Goal: Task Accomplishment & Management: Use online tool/utility

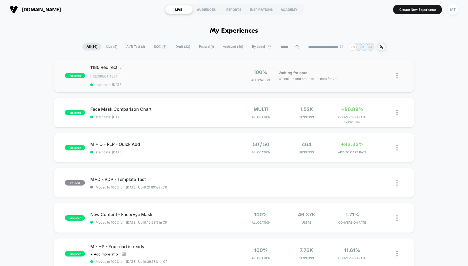
click at [104, 67] on span "1180 Redirect Click to edit experience details" at bounding box center [162, 67] width 144 height 5
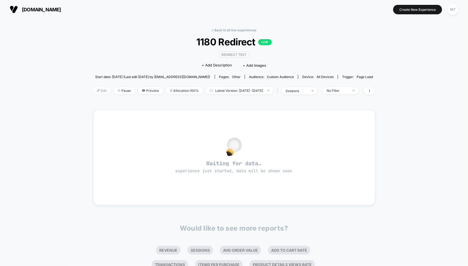
click at [94, 91] on span "Edit" at bounding box center [102, 90] width 18 height 7
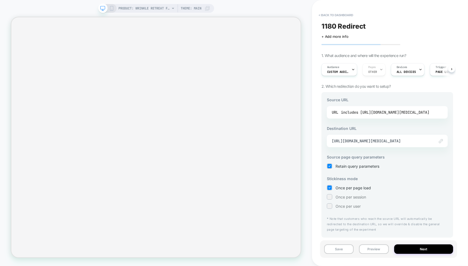
click at [397, 113] on div "includes [URL][DOMAIN_NAME][MEDICAL_DATA]" at bounding box center [385, 112] width 88 height 8
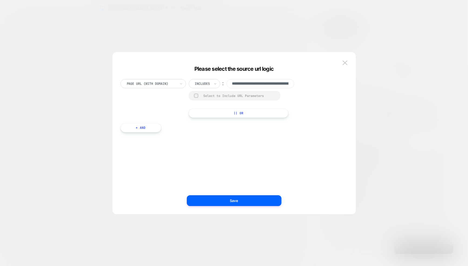
scroll to position [0, 166]
drag, startPoint x: 257, startPoint y: 84, endPoint x: 278, endPoint y: 85, distance: 21.1
click at [278, 85] on input "**********" at bounding box center [261, 83] width 68 height 9
click at [346, 62] on img at bounding box center [345, 63] width 5 height 5
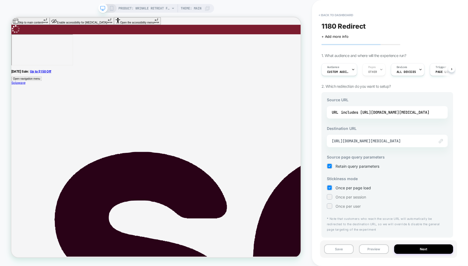
scroll to position [0, 0]
click at [374, 142] on span "[URL][DOMAIN_NAME][MEDICAL_DATA]" at bounding box center [381, 141] width 98 height 5
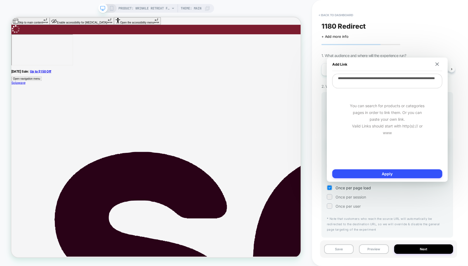
click at [446, 36] on div "Click to edit experience details + Add more info" at bounding box center [387, 34] width 132 height 8
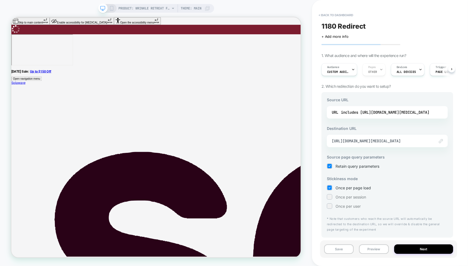
click at [332, 10] on div "1180 Redirect Click to edit experience details + Add more info 1. What audience…" at bounding box center [387, 133] width 137 height 256
click at [330, 16] on button "< back to dashboard" at bounding box center [336, 15] width 40 height 9
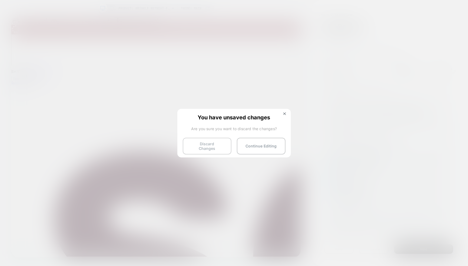
click at [216, 145] on button "Discard Changes" at bounding box center [207, 146] width 49 height 17
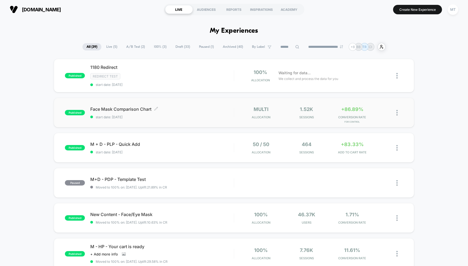
click at [131, 109] on span "Face Mask Comparison Chart Click to edit experience details" at bounding box center [162, 109] width 144 height 5
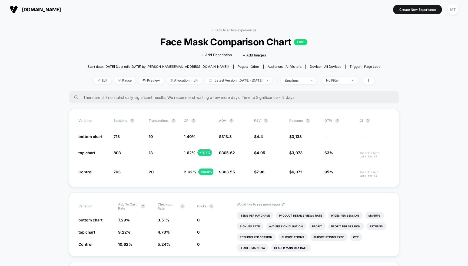
click at [213, 80] on span "Latest Version: [DATE] - [DATE]" at bounding box center [239, 80] width 68 height 7
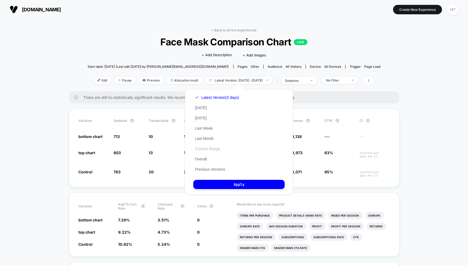
click at [208, 151] on button "Custom Range" at bounding box center [207, 149] width 28 height 5
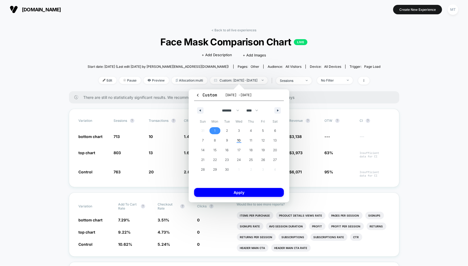
click at [214, 129] on span "1" at bounding box center [215, 130] width 12 height 7
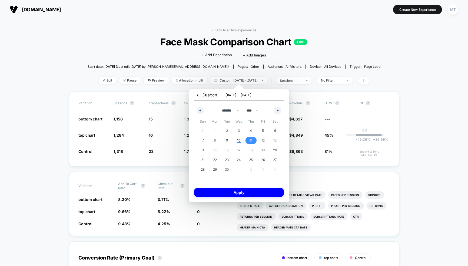
click at [253, 140] on span "11" at bounding box center [251, 140] width 12 height 7
click at [218, 131] on span "1" at bounding box center [215, 130] width 12 height 7
click at [254, 141] on span "11" at bounding box center [251, 140] width 12 height 7
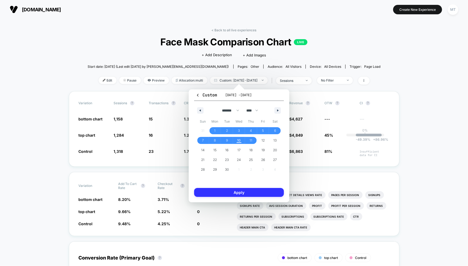
click at [250, 192] on button "Apply" at bounding box center [239, 192] width 90 height 9
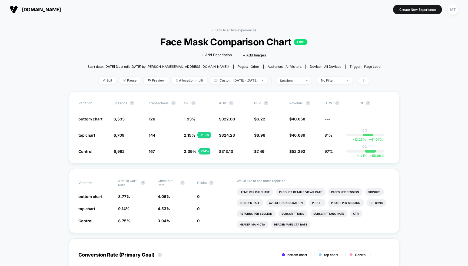
click at [147, 82] on span "Preview" at bounding box center [156, 80] width 25 height 7
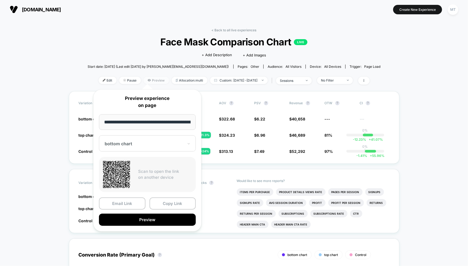
scroll to position [0, 124]
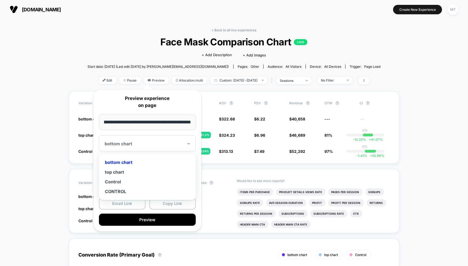
click at [131, 148] on div "bottom chart" at bounding box center [147, 143] width 97 height 16
click at [116, 181] on div "Control" at bounding box center [147, 182] width 91 height 10
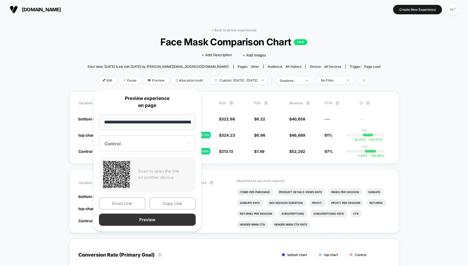
click at [131, 220] on button "Preview" at bounding box center [147, 220] width 97 height 12
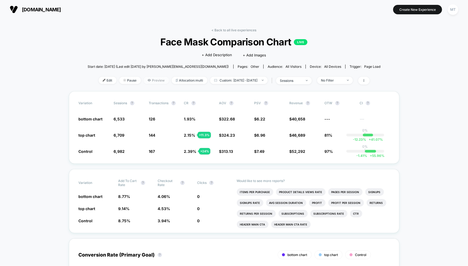
click at [144, 82] on span "Preview" at bounding box center [156, 80] width 25 height 7
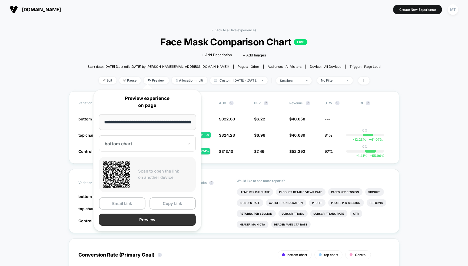
click at [158, 218] on button "Preview" at bounding box center [147, 220] width 97 height 12
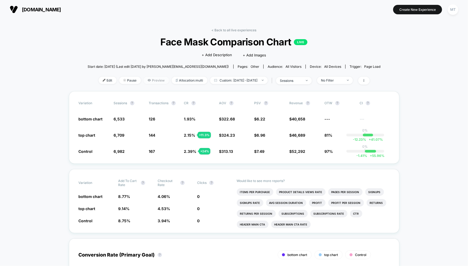
click at [147, 81] on span "Preview" at bounding box center [156, 80] width 25 height 7
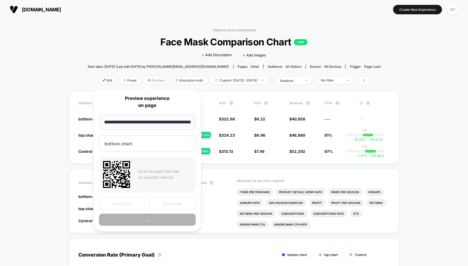
scroll to position [0, 124]
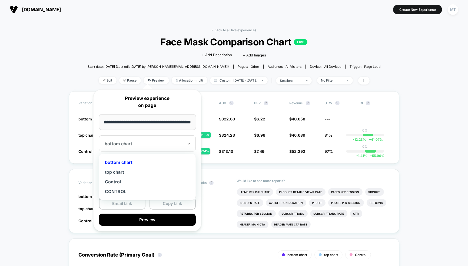
click at [127, 147] on div "bottom chart" at bounding box center [147, 143] width 97 height 16
click at [117, 173] on div "top chart" at bounding box center [147, 172] width 91 height 10
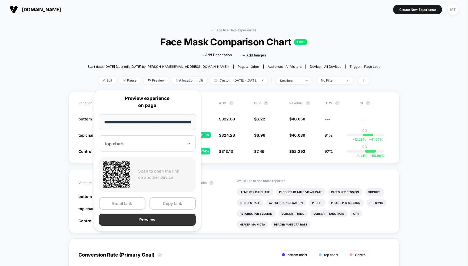
click at [139, 218] on button "Preview" at bounding box center [147, 220] width 97 height 12
